Goal: Navigation & Orientation: Find specific page/section

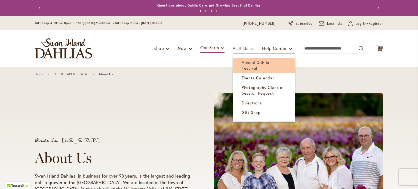
click at [249, 63] on span "Annual Dahlia Festival" at bounding box center [256, 65] width 28 height 11
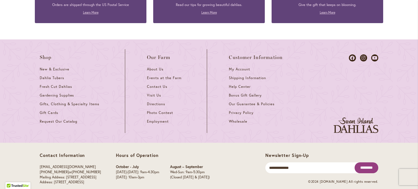
scroll to position [1518, 0]
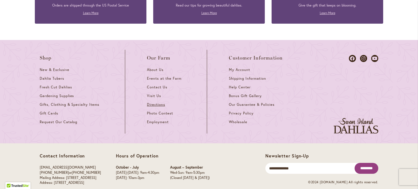
click at [156, 102] on span "Directions" at bounding box center [156, 104] width 18 height 5
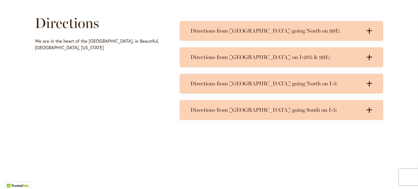
scroll to position [269, 0]
